Goal: Task Accomplishment & Management: Complete application form

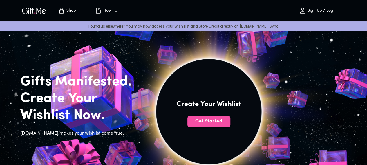
click at [230, 125] on span "Get Started" at bounding box center [208, 121] width 43 height 6
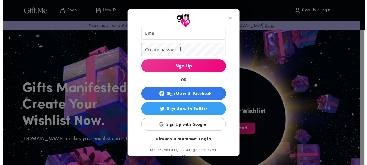
scroll to position [35, 0]
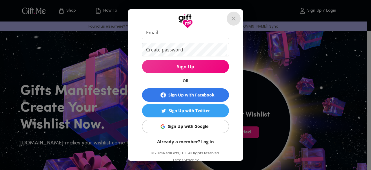
click at [236, 15] on icon "close" at bounding box center [233, 18] width 7 height 7
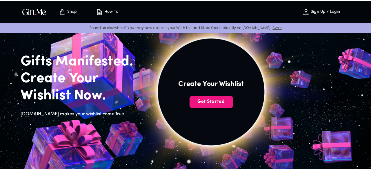
scroll to position [15, 0]
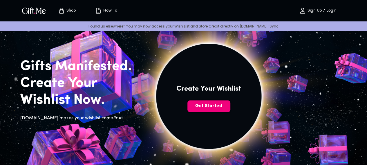
click at [230, 109] on span "Get Started" at bounding box center [208, 106] width 43 height 6
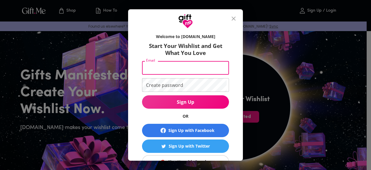
click at [165, 68] on input "Email" at bounding box center [184, 68] width 85 height 14
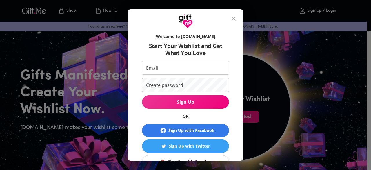
click at [281, 104] on div "Welcome to Gift.me Start Your Wishlist and Get What You Love Email Email Create…" at bounding box center [185, 85] width 371 height 170
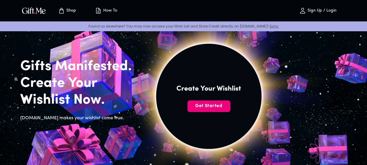
click at [228, 109] on span "Get Started" at bounding box center [208, 106] width 43 height 6
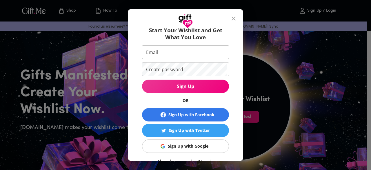
scroll to position [23, 0]
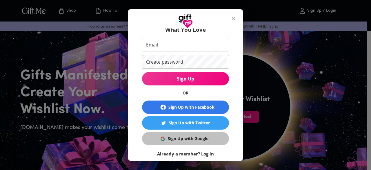
click at [189, 140] on div "Sign Up with Google" at bounding box center [188, 138] width 41 height 6
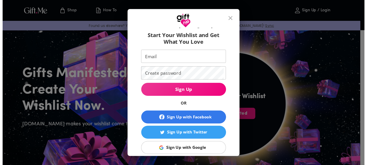
scroll to position [0, 0]
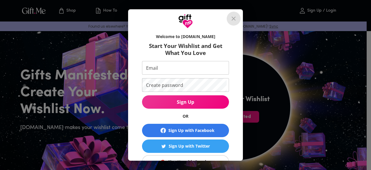
click at [235, 17] on icon "close" at bounding box center [234, 19] width 4 height 4
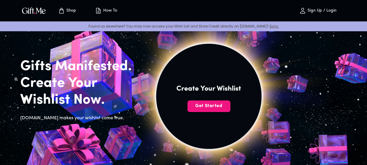
click at [33, 13] on img "button" at bounding box center [34, 10] width 26 height 8
click at [38, 12] on img "button" at bounding box center [34, 10] width 26 height 8
click at [107, 9] on p "How To" at bounding box center [109, 10] width 15 height 5
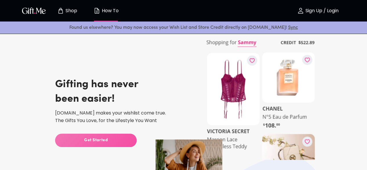
click at [113, 139] on span "Get Started" at bounding box center [96, 140] width 82 height 6
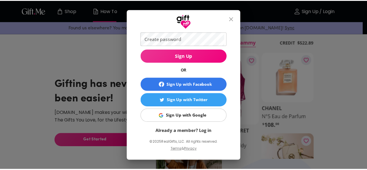
scroll to position [46, 0]
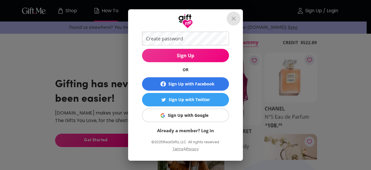
click at [233, 23] on button "close" at bounding box center [234, 19] width 14 height 14
